Goal: Task Accomplishment & Management: Manage account settings

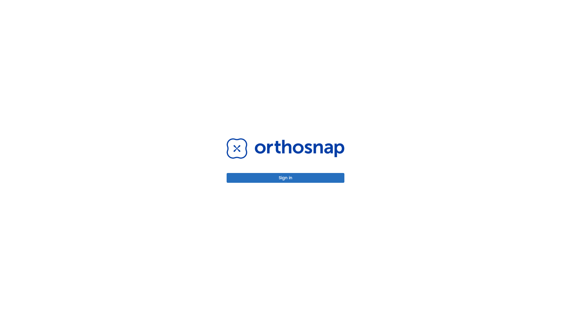
click at [286, 178] on button "Sign in" at bounding box center [286, 178] width 118 height 10
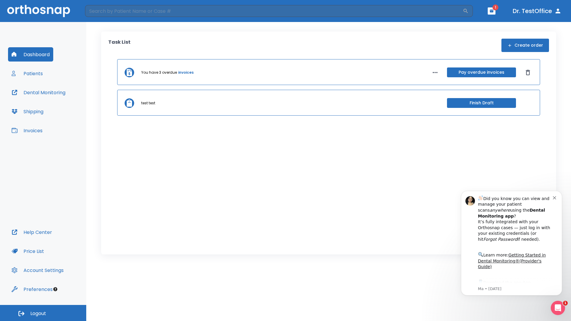
click at [43, 313] on span "Logout" at bounding box center [38, 314] width 16 height 7
